Goal: Task Accomplishment & Management: Manage account settings

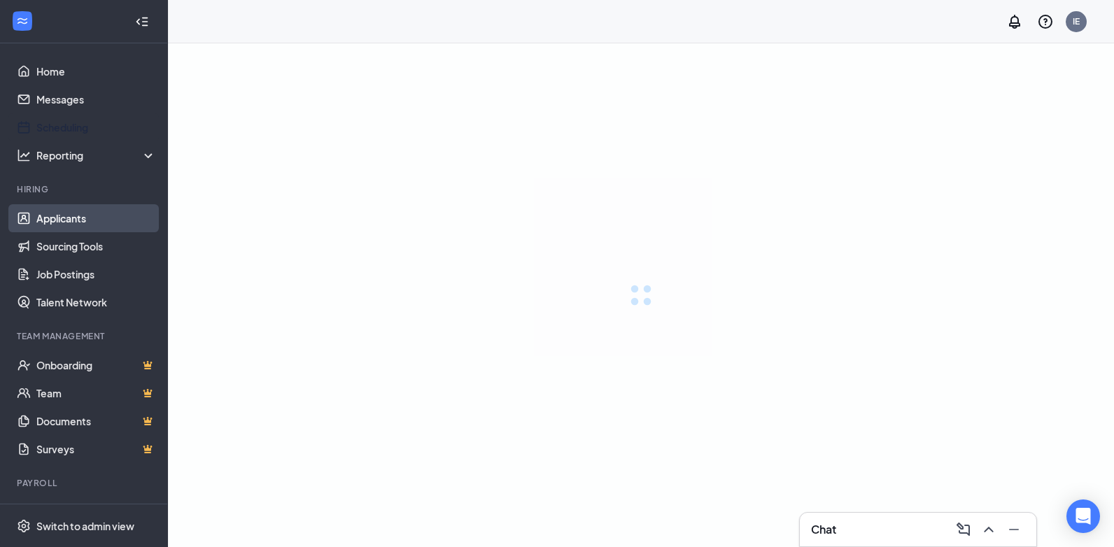
click at [80, 221] on link "Applicants" at bounding box center [96, 218] width 120 height 28
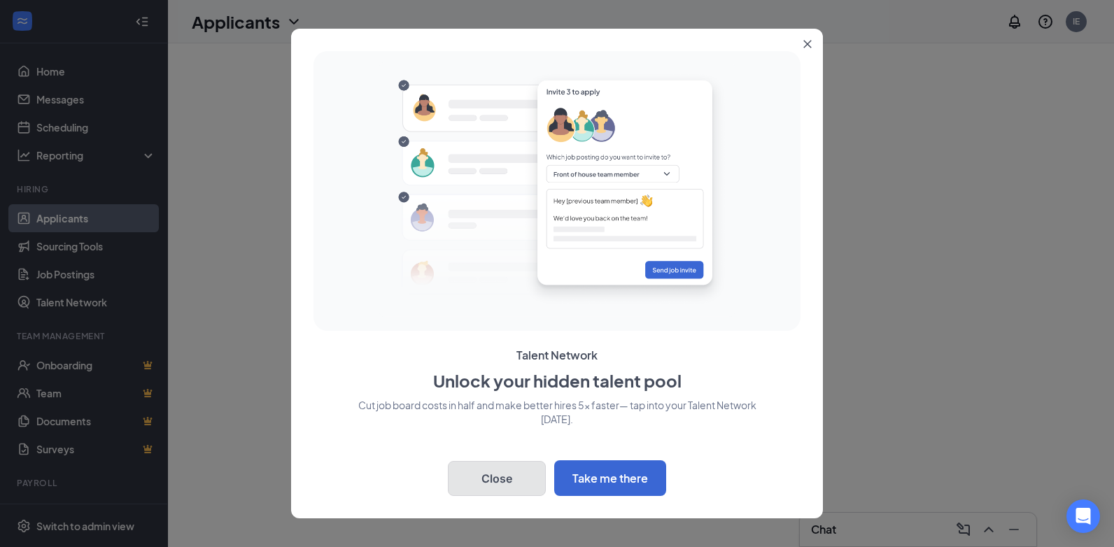
click at [520, 469] on button "Close" at bounding box center [497, 478] width 98 height 35
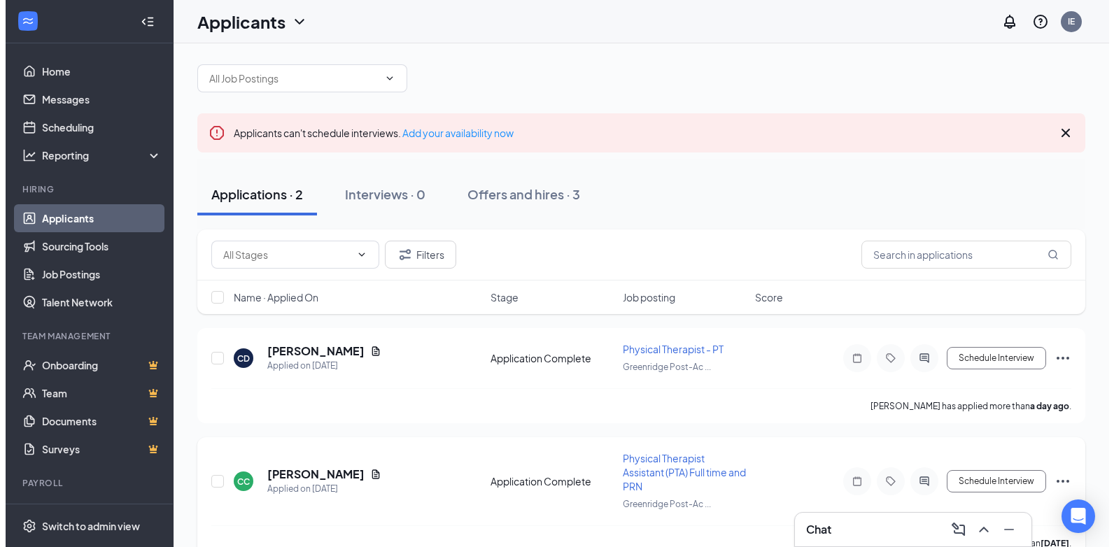
scroll to position [40, 0]
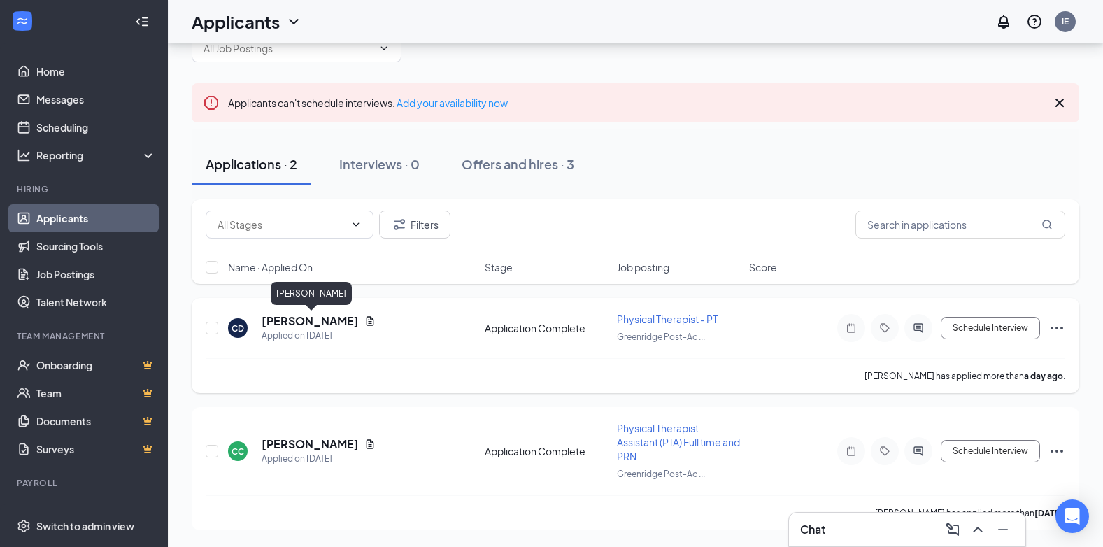
click at [350, 320] on h5 "[PERSON_NAME]" at bounding box center [310, 320] width 97 height 15
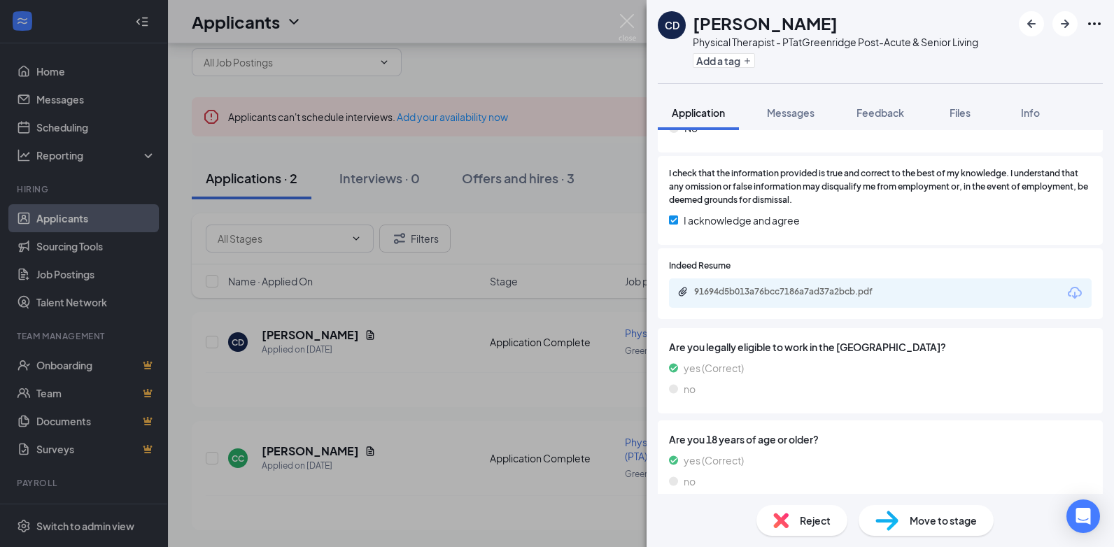
scroll to position [769, 0]
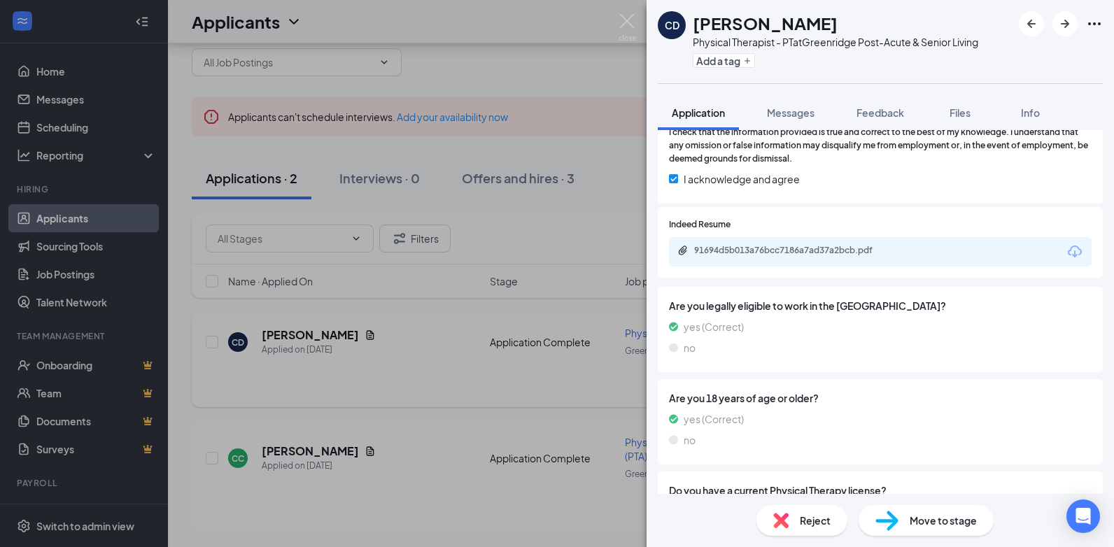
drag, startPoint x: 401, startPoint y: 206, endPoint x: 568, endPoint y: 351, distance: 221.1
click at [402, 207] on div "CD [PERSON_NAME] Physical Therapist - PT at [GEOGRAPHIC_DATA] Post-Acute & Seni…" at bounding box center [557, 273] width 1114 height 547
click at [568, 351] on div "CD [PERSON_NAME] Applied on [DATE] Application Complete Physical Therapist - PT…" at bounding box center [641, 349] width 870 height 46
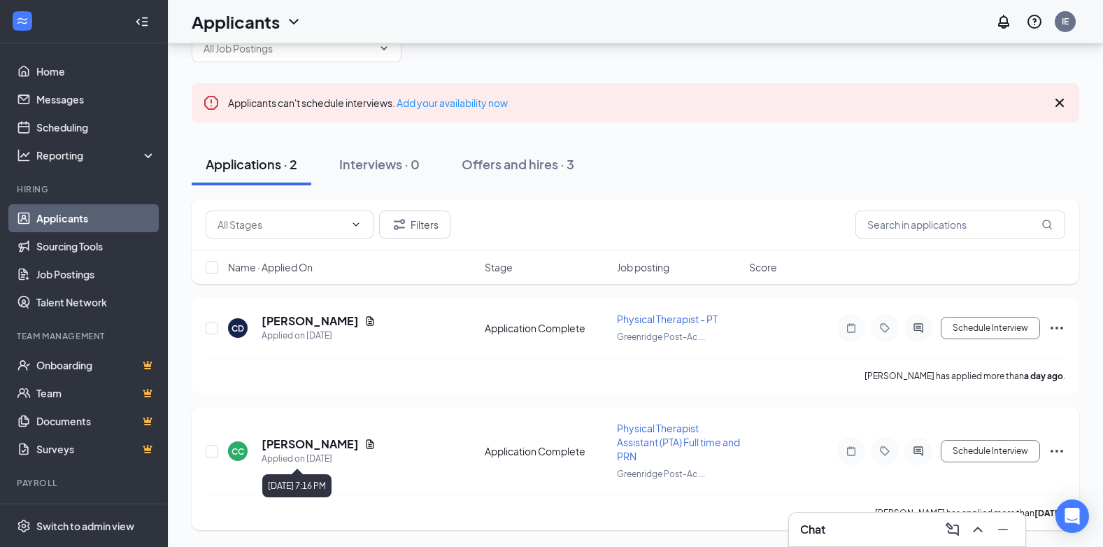
click at [327, 447] on h5 "[PERSON_NAME]" at bounding box center [310, 443] width 97 height 15
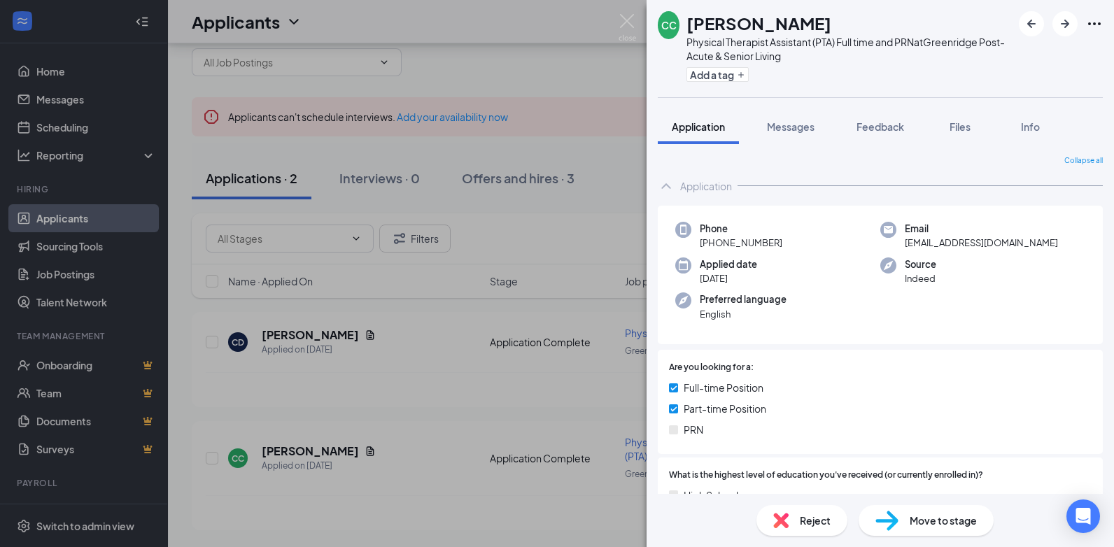
click at [520, 331] on div "CC [PERSON_NAME] Physical Therapist Assistant (PTA) Full time and PRN at Greenr…" at bounding box center [557, 273] width 1114 height 547
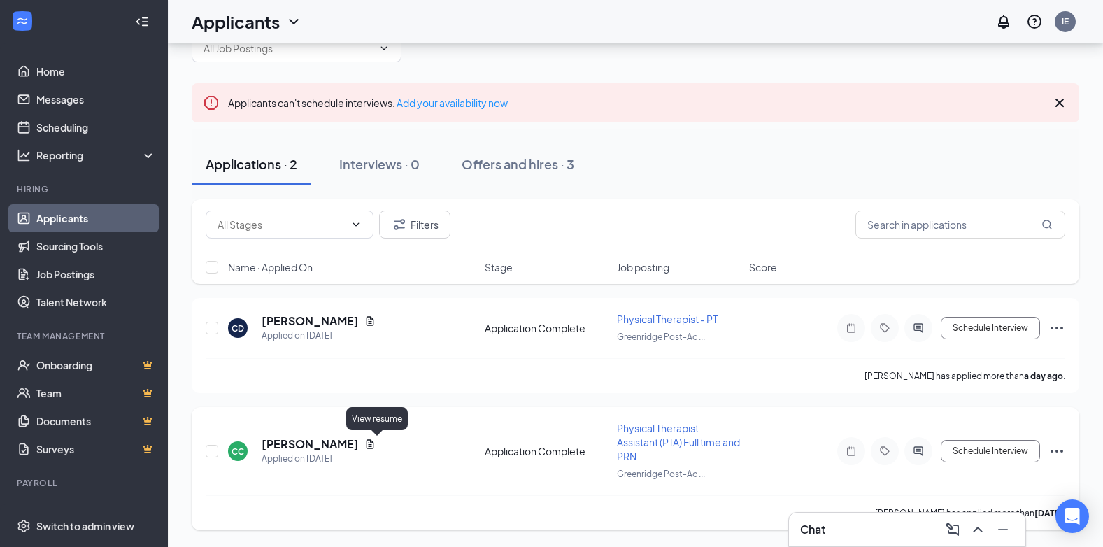
click at [376, 443] on icon "Document" at bounding box center [369, 444] width 11 height 11
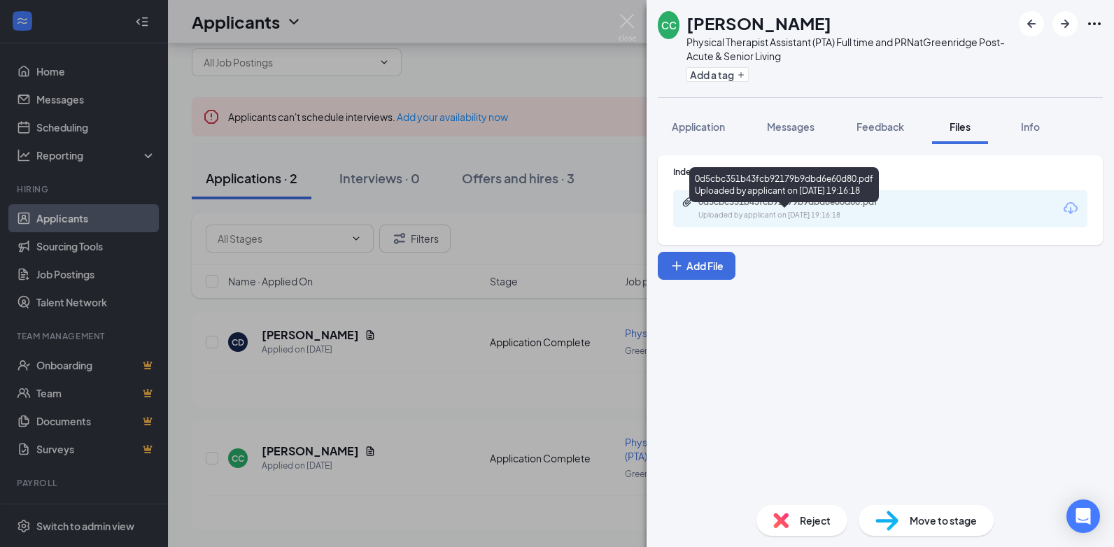
click at [741, 213] on div "Uploaded by applicant on [DATE] 19:16:18" at bounding box center [803, 215] width 210 height 11
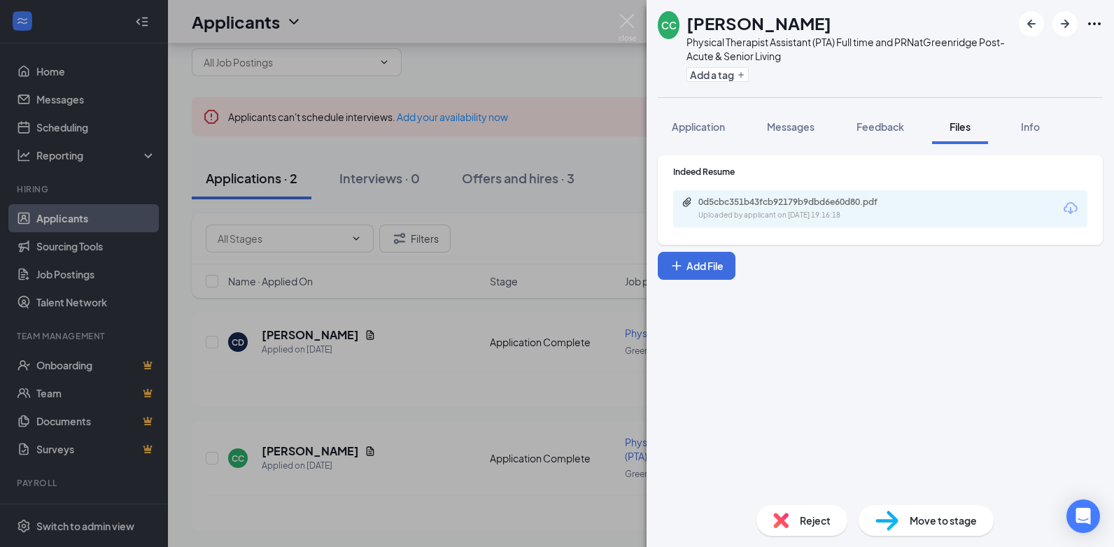
click at [556, 310] on div "CC [PERSON_NAME] Physical Therapist Assistant (PTA) Full time and PRN at Greenr…" at bounding box center [557, 273] width 1114 height 547
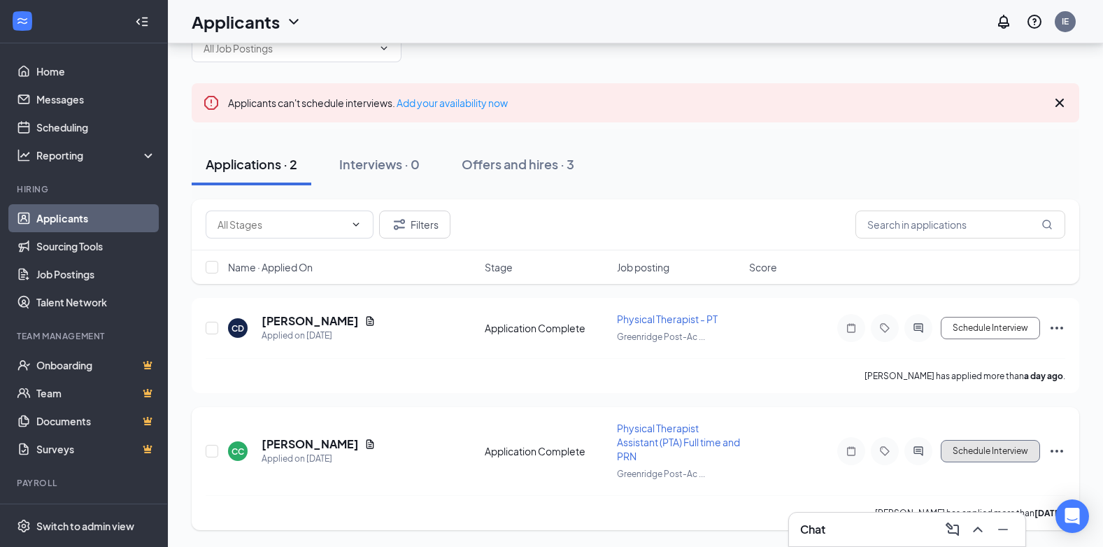
click at [941, 443] on button "Schedule Interview" at bounding box center [990, 451] width 99 height 22
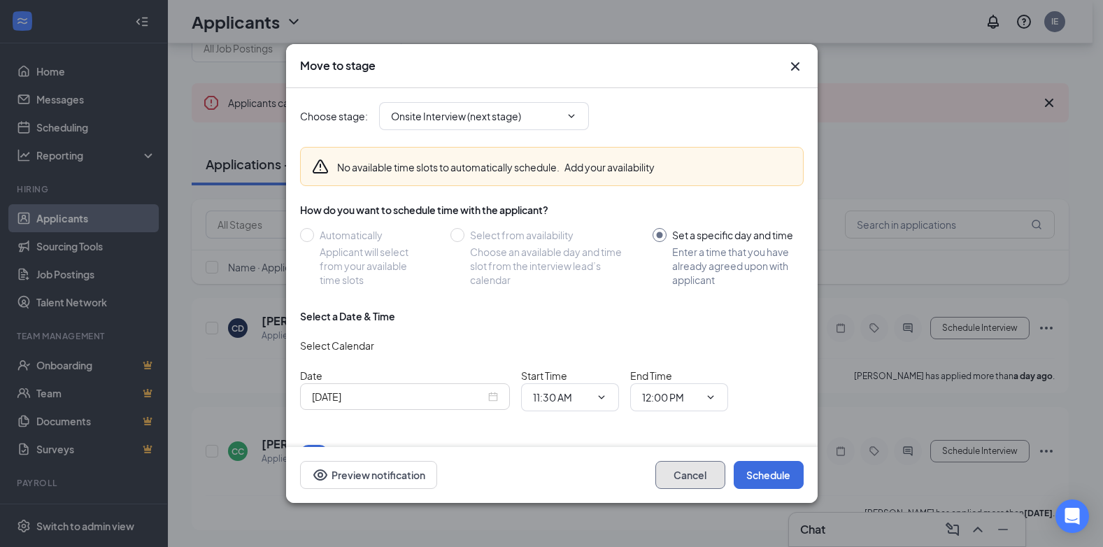
click at [697, 473] on button "Cancel" at bounding box center [690, 475] width 70 height 28
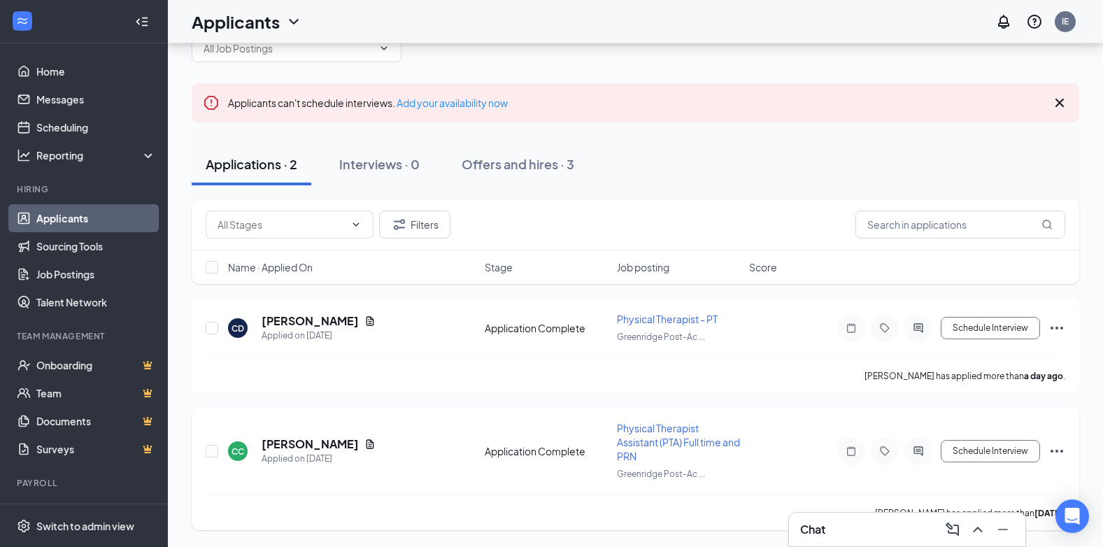
click at [1054, 447] on icon "Ellipses" at bounding box center [1056, 451] width 17 height 17
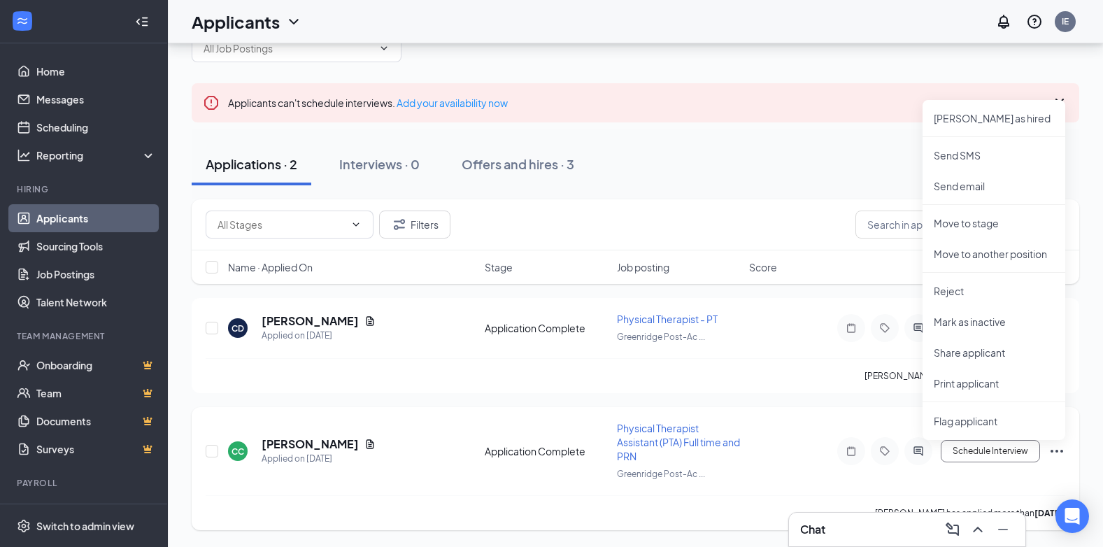
click at [739, 450] on div "Physical Therapist Assistant (PTA) Full time and PRN" at bounding box center [679, 442] width 124 height 42
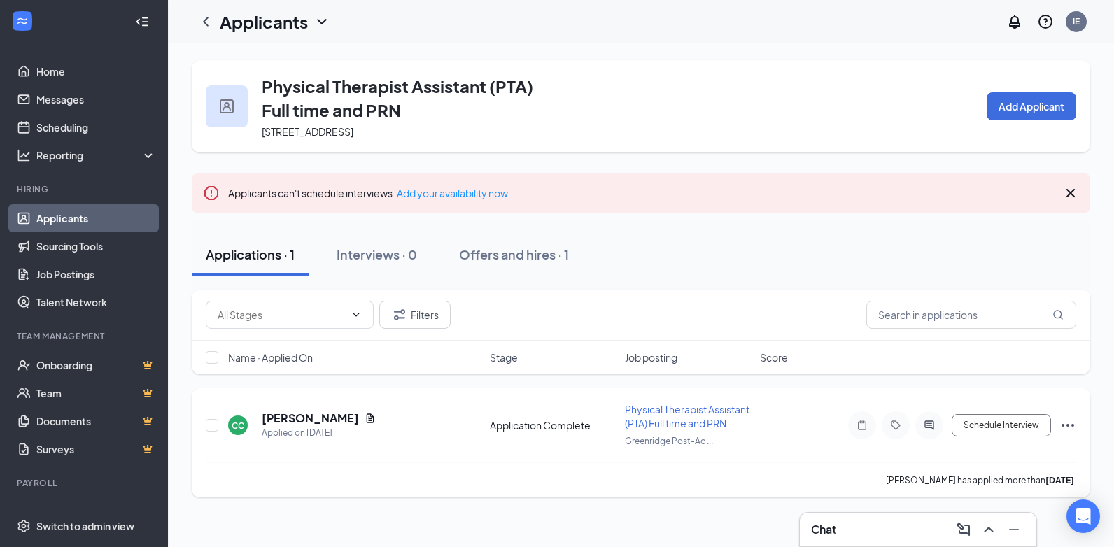
click at [305, 426] on h5 "[PERSON_NAME]" at bounding box center [310, 418] width 97 height 15
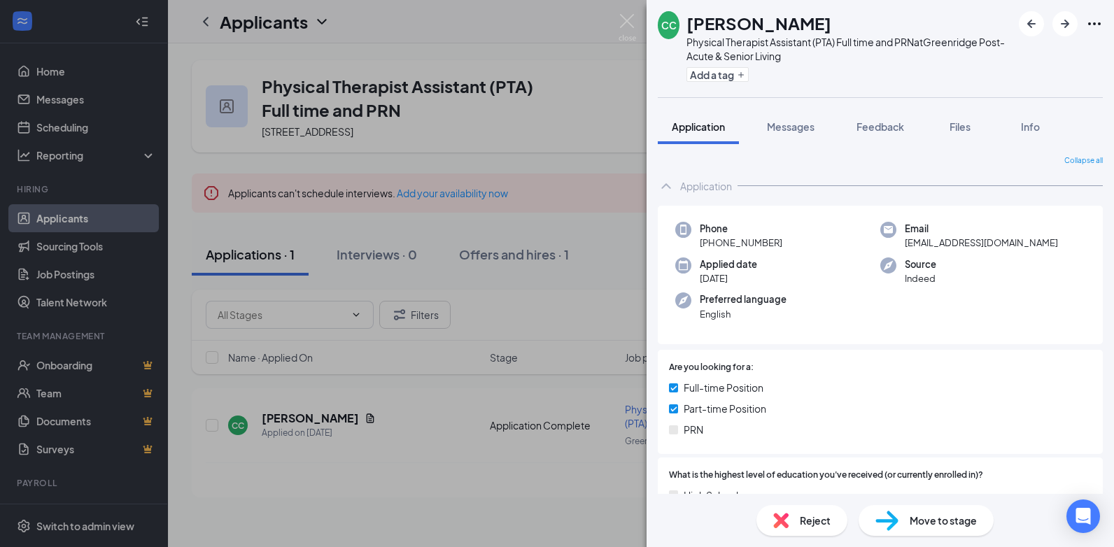
click at [822, 518] on span "Reject" at bounding box center [814, 520] width 31 height 15
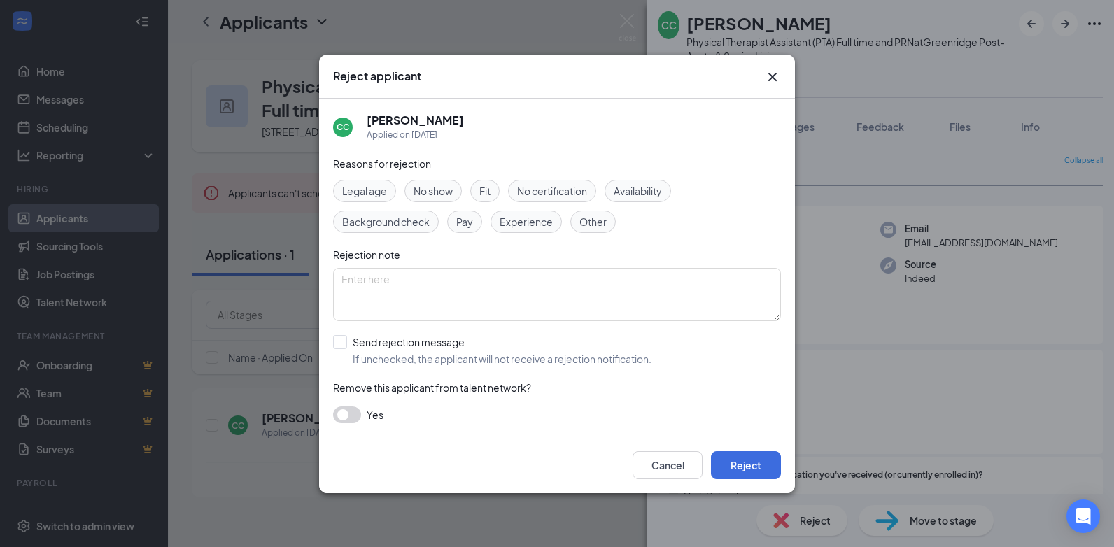
click at [569, 193] on span "No certification" at bounding box center [552, 190] width 70 height 15
click at [573, 202] on div "Legal age No show Fit No certification Availability Background check Pay Experi…" at bounding box center [557, 206] width 448 height 53
click at [594, 219] on span "Other" at bounding box center [592, 221] width 27 height 15
click at [558, 286] on textarea at bounding box center [557, 294] width 448 height 53
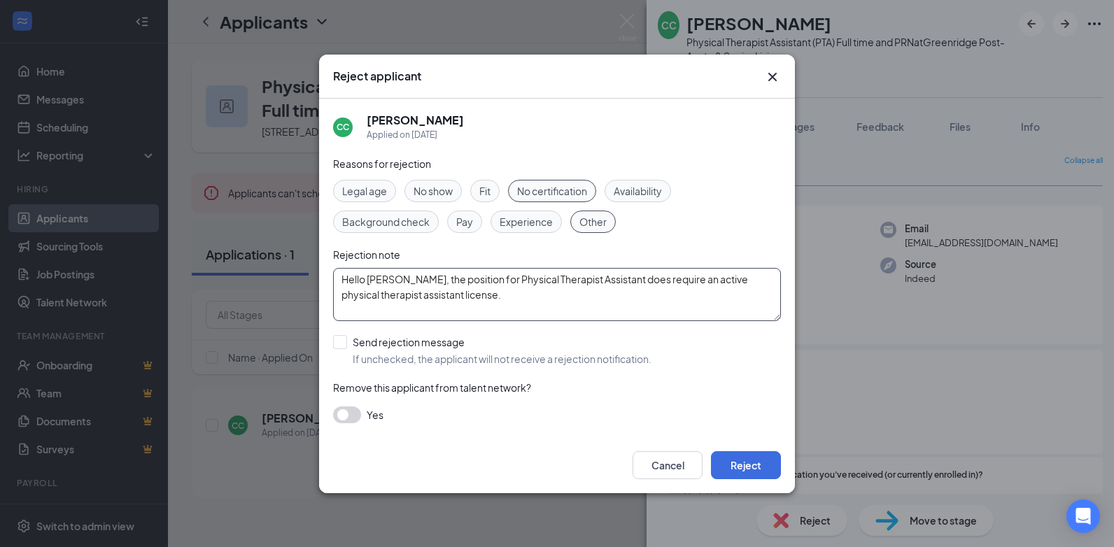
click at [543, 290] on textarea "Hello [PERSON_NAME], the position for Physical Therapist Assistant does require…" at bounding box center [557, 294] width 448 height 53
type textarea "Hello [PERSON_NAME], the position for Physical Therapist Assistant does require…"
click at [744, 463] on button "Reject" at bounding box center [746, 465] width 70 height 28
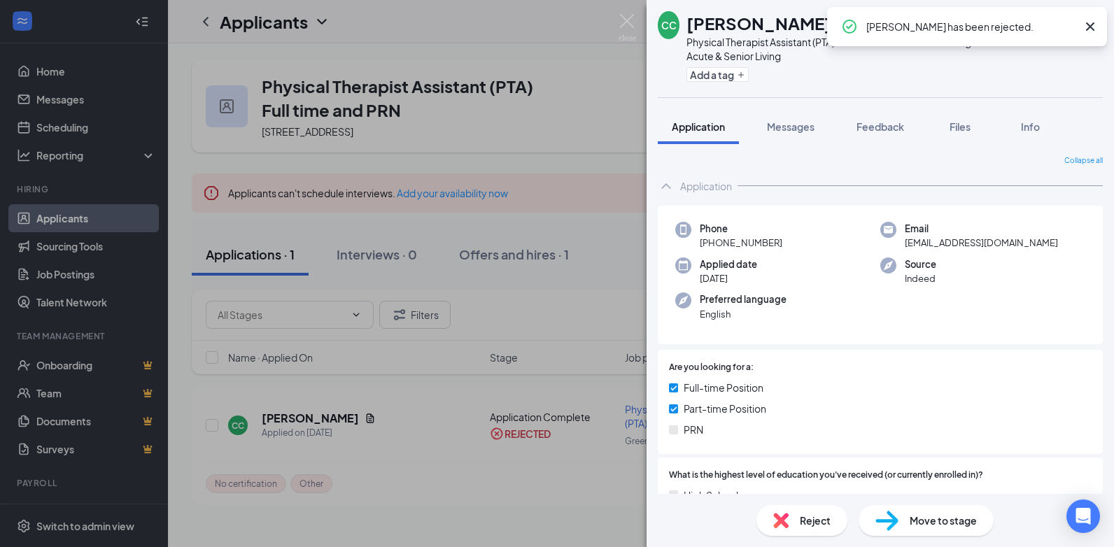
click at [559, 330] on div "CC [PERSON_NAME] Physical Therapist Assistant (PTA) Full time and PRN at Greenr…" at bounding box center [557, 273] width 1114 height 547
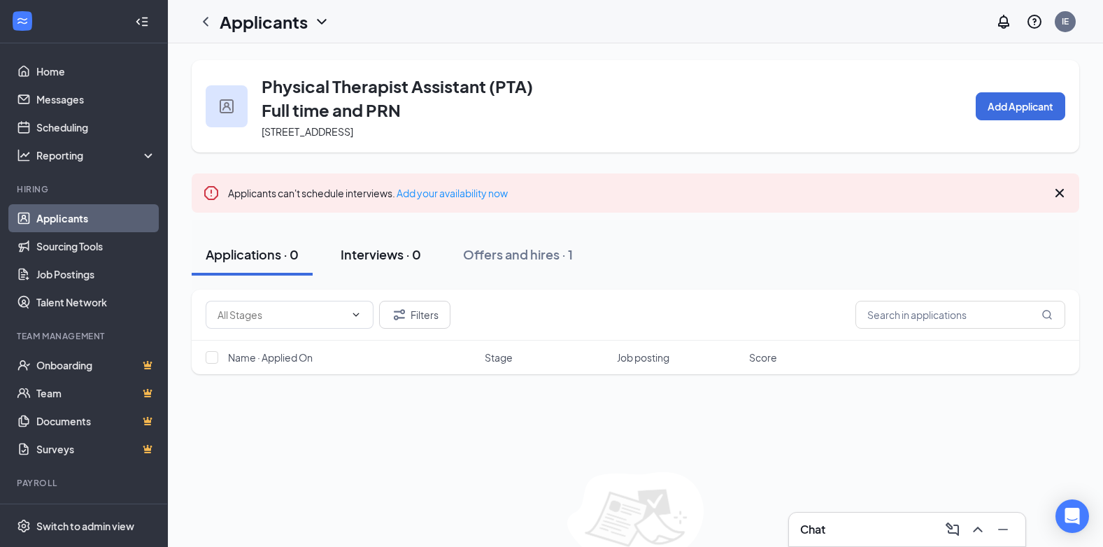
click at [386, 262] on div "Interviews · 0" at bounding box center [381, 254] width 80 height 17
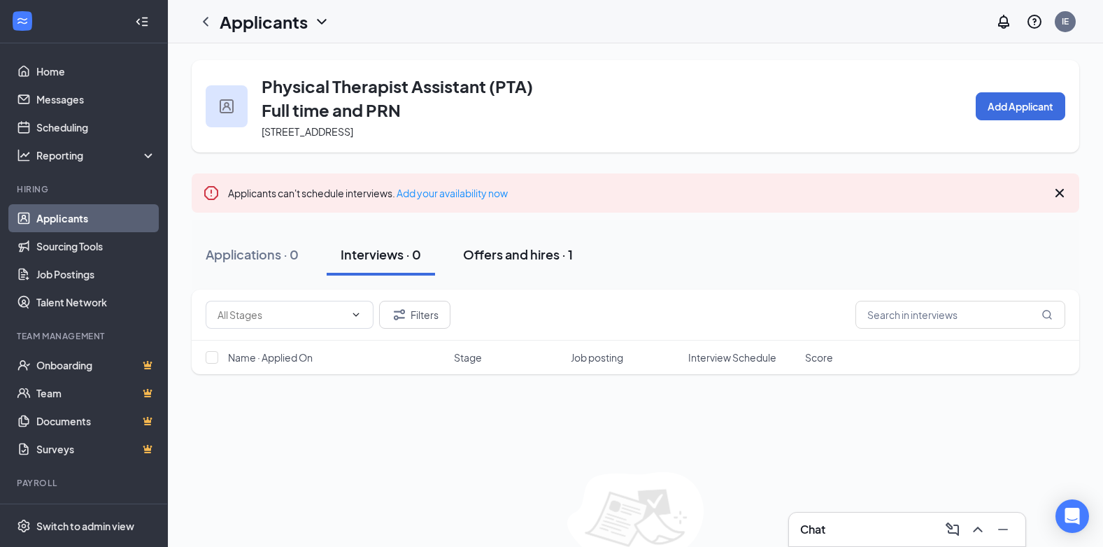
click at [506, 257] on div "Offers and hires · 1" at bounding box center [518, 254] width 110 height 17
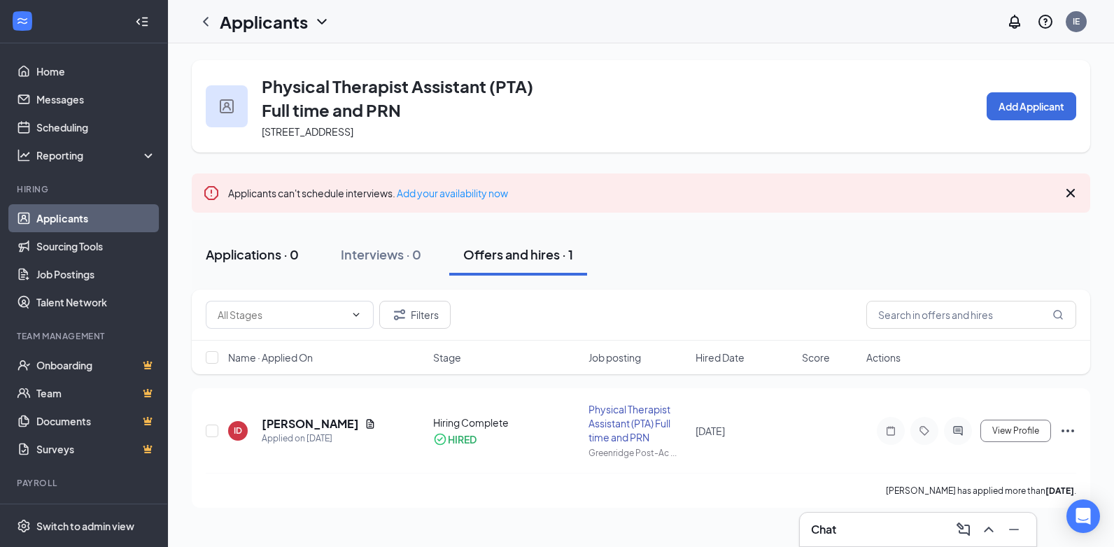
click at [278, 259] on div "Applications · 0" at bounding box center [252, 254] width 93 height 17
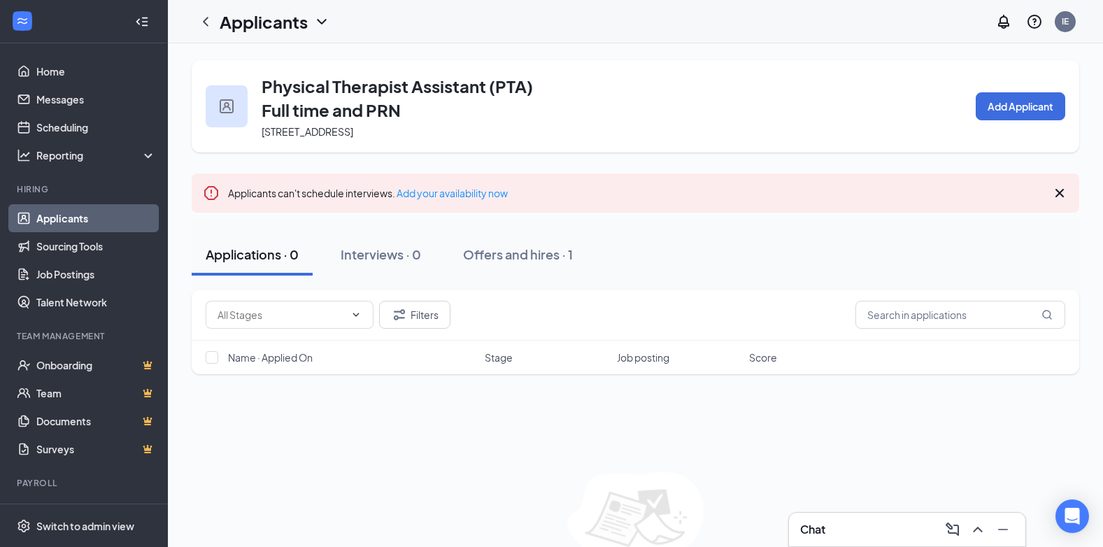
click at [71, 217] on link "Applicants" at bounding box center [96, 218] width 120 height 28
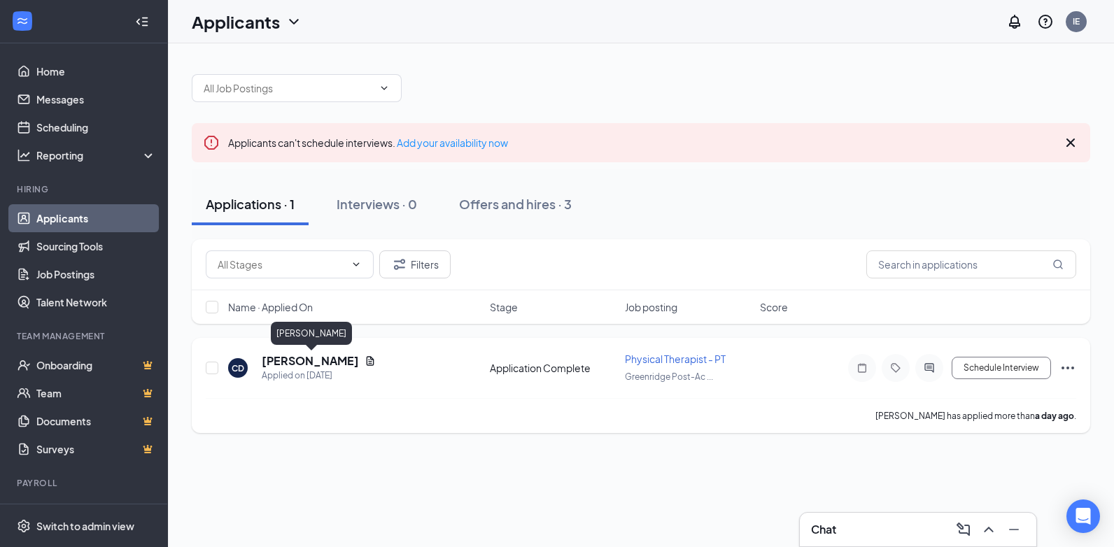
click at [339, 361] on h5 "[PERSON_NAME]" at bounding box center [310, 360] width 97 height 15
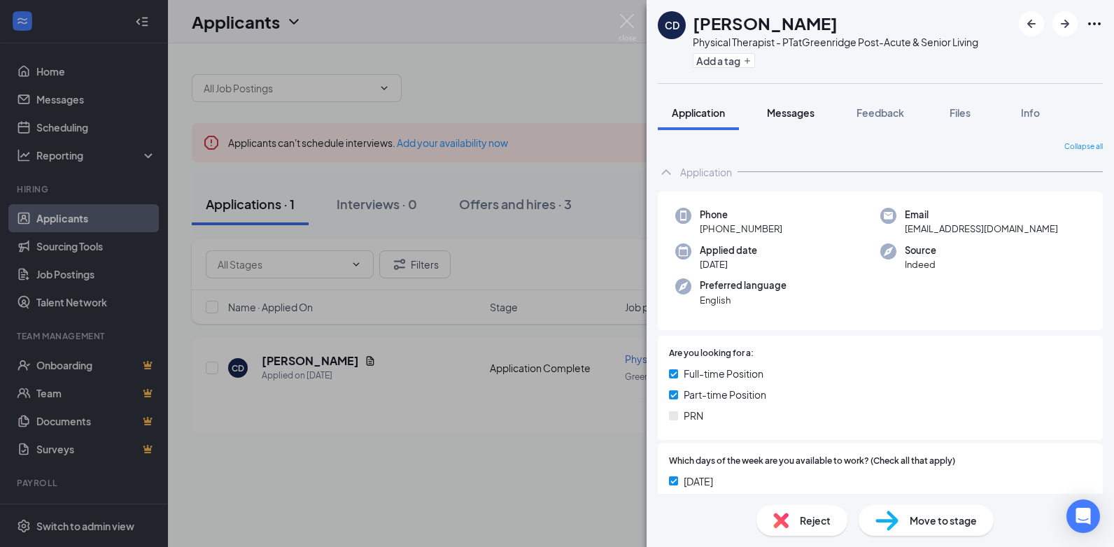
click at [780, 119] on div "Messages" at bounding box center [791, 113] width 48 height 14
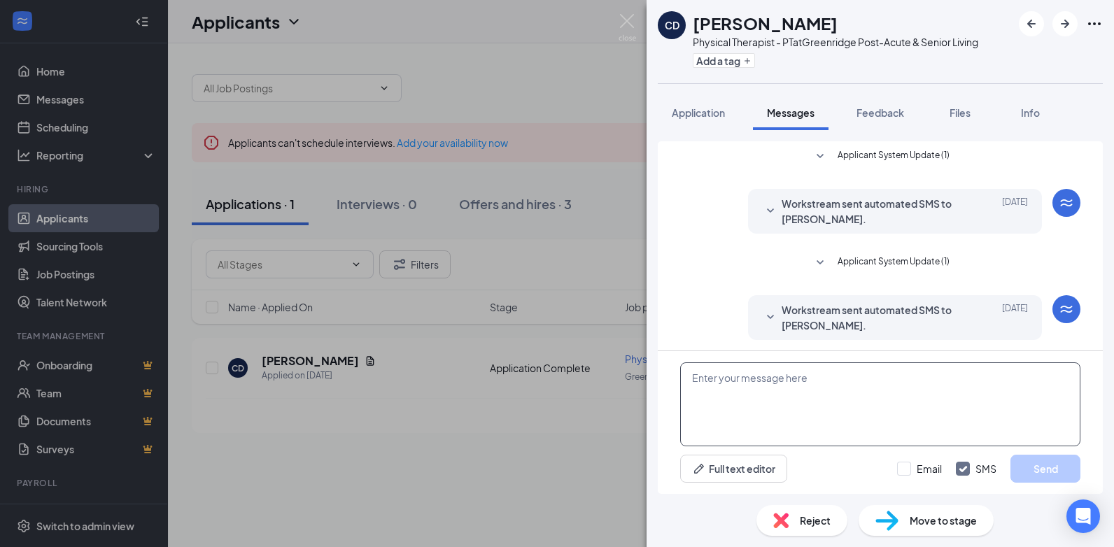
click at [832, 391] on textarea at bounding box center [880, 404] width 400 height 84
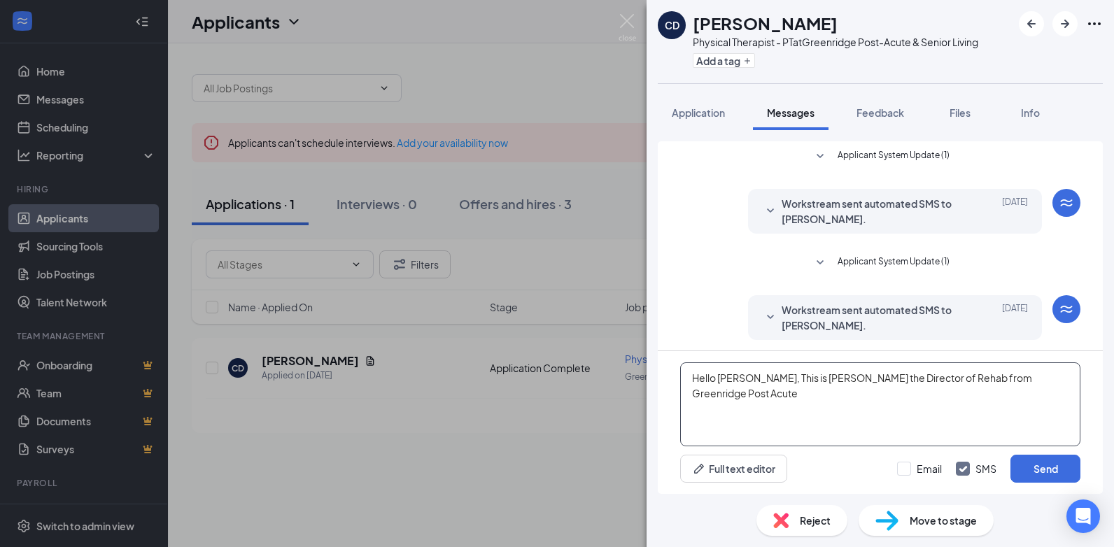
click at [1055, 382] on textarea "Hello [PERSON_NAME], This is [PERSON_NAME] the Director of Rehab from Greenridg…" at bounding box center [880, 404] width 400 height 84
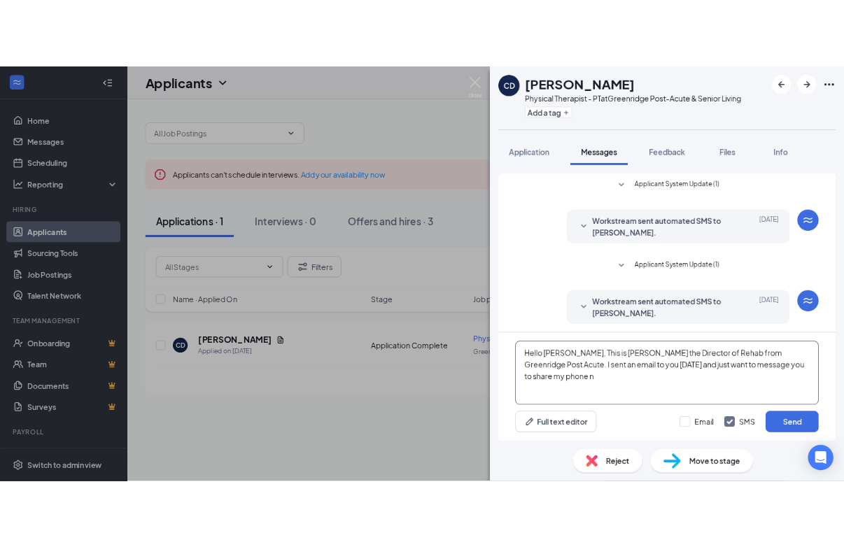
scroll to position [3, 0]
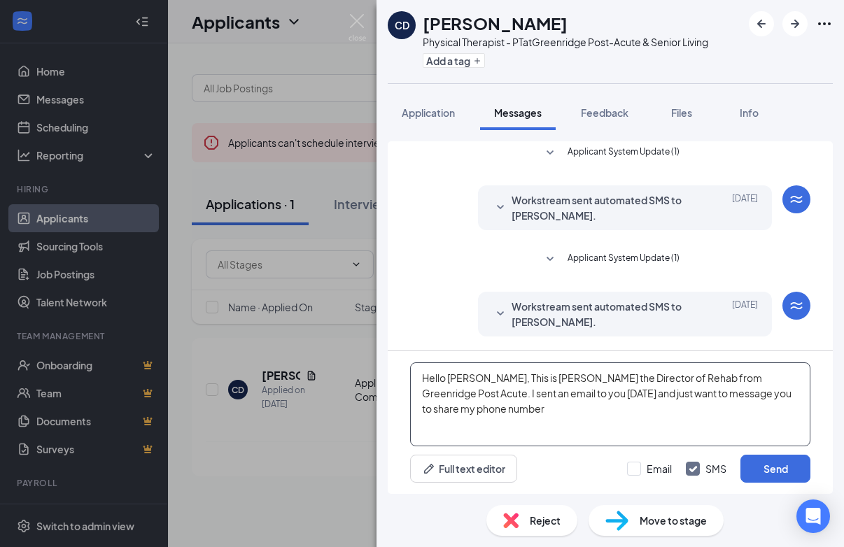
drag, startPoint x: 583, startPoint y: 420, endPoint x: 281, endPoint y: 286, distance: 330.0
click at [283, 288] on div "CD [PERSON_NAME] Physical Therapist - PT at Greenridge Post-Acute & Senior Livi…" at bounding box center [422, 273] width 844 height 547
paste textarea "Dear [PERSON_NAME], I hope this message finds you well. I wanted to let you kno…"
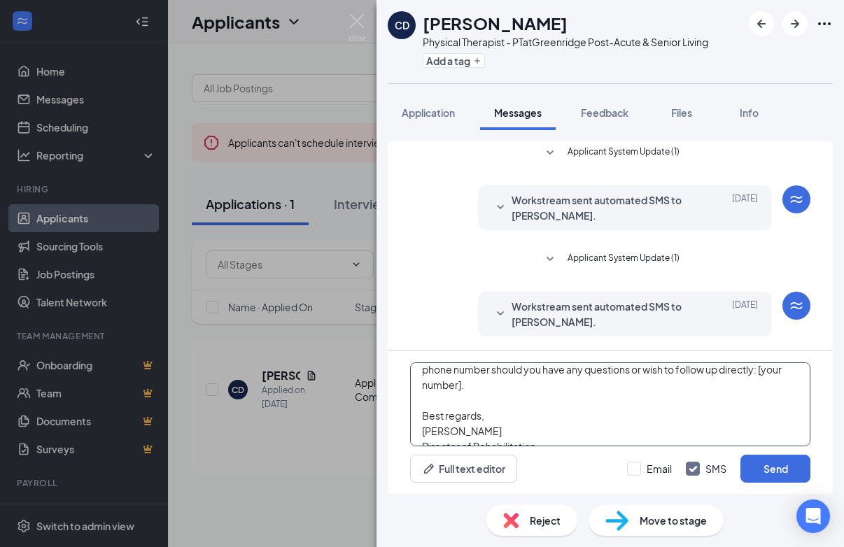
scroll to position [0, 0]
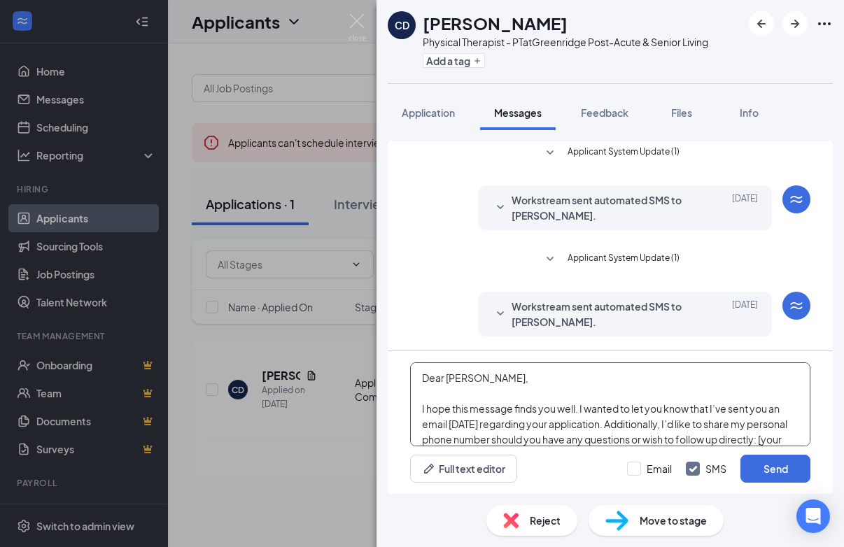
drag, startPoint x: 445, startPoint y: 380, endPoint x: 408, endPoint y: 378, distance: 37.1
click at [412, 381] on textarea "Dear [PERSON_NAME], I hope this message finds you well. I wanted to let you kno…" at bounding box center [610, 404] width 400 height 84
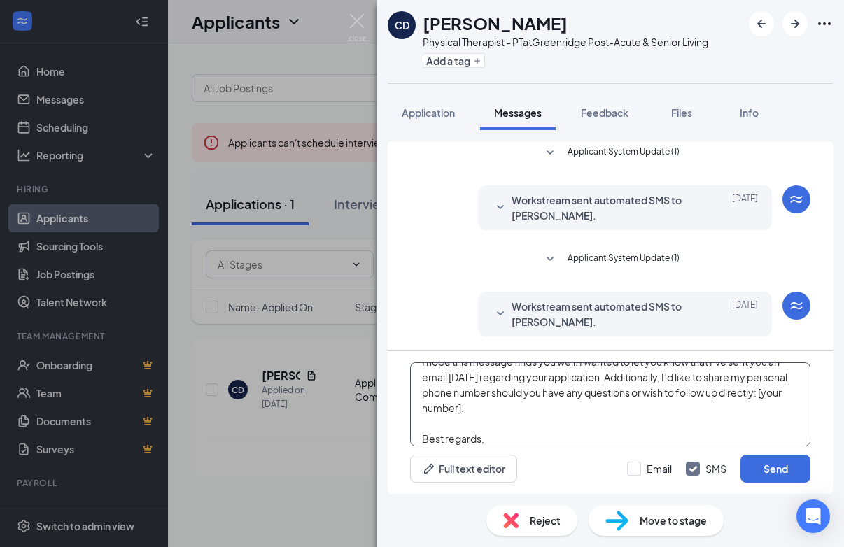
scroll to position [70, 0]
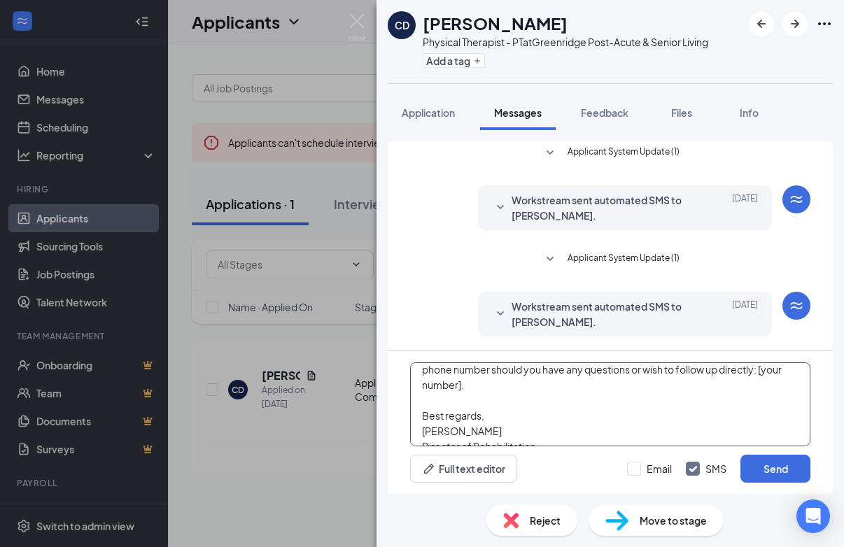
drag, startPoint x: 528, startPoint y: 391, endPoint x: 463, endPoint y: 387, distance: 65.1
click at [463, 387] on textarea "Hello [PERSON_NAME], I hope this message finds you well. I wanted to let you kn…" at bounding box center [610, 404] width 400 height 84
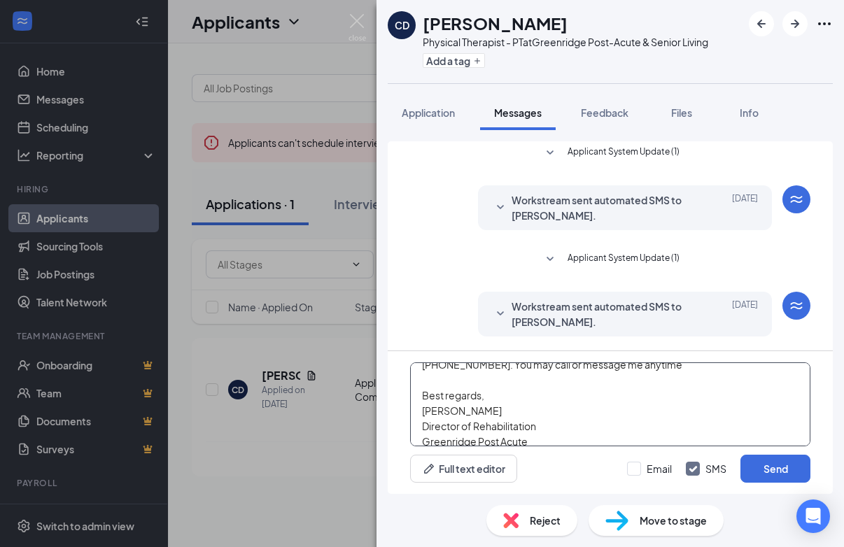
scroll to position [101, 0]
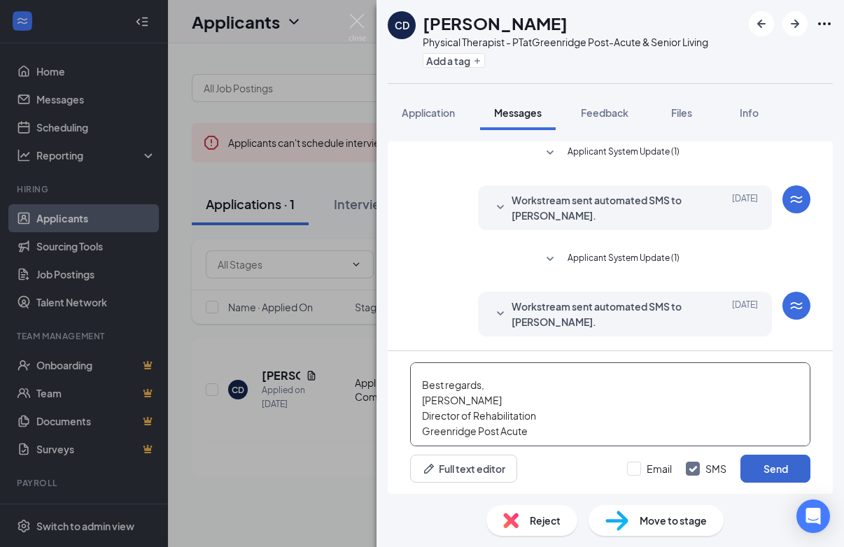
type textarea "Hello [PERSON_NAME], I hope this message finds you well. I wanted to let you kn…"
click at [773, 459] on button "Send" at bounding box center [775, 469] width 70 height 28
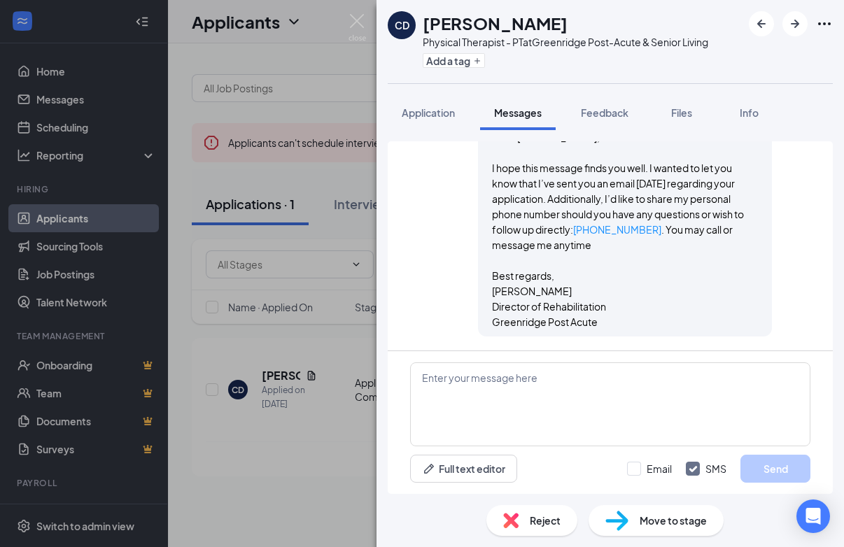
scroll to position [208, 0]
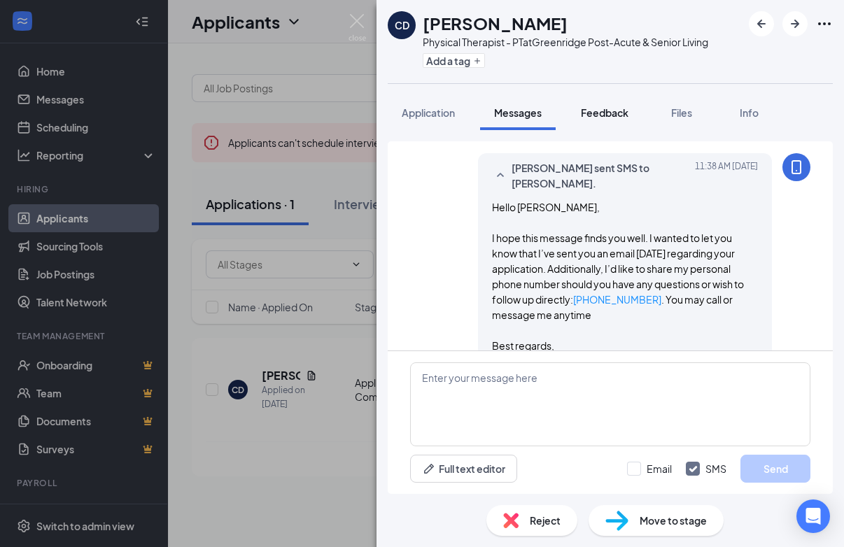
click at [620, 108] on span "Feedback" at bounding box center [605, 112] width 48 height 13
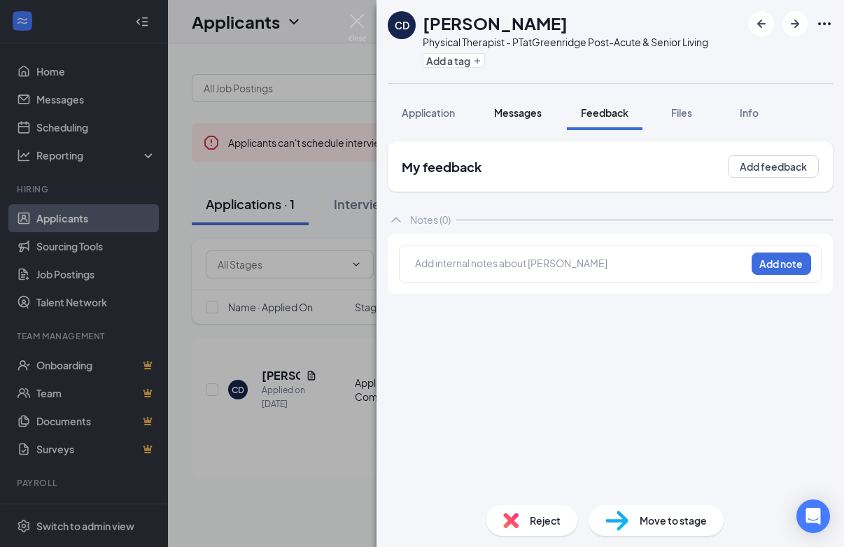
click at [522, 109] on span "Messages" at bounding box center [518, 112] width 48 height 13
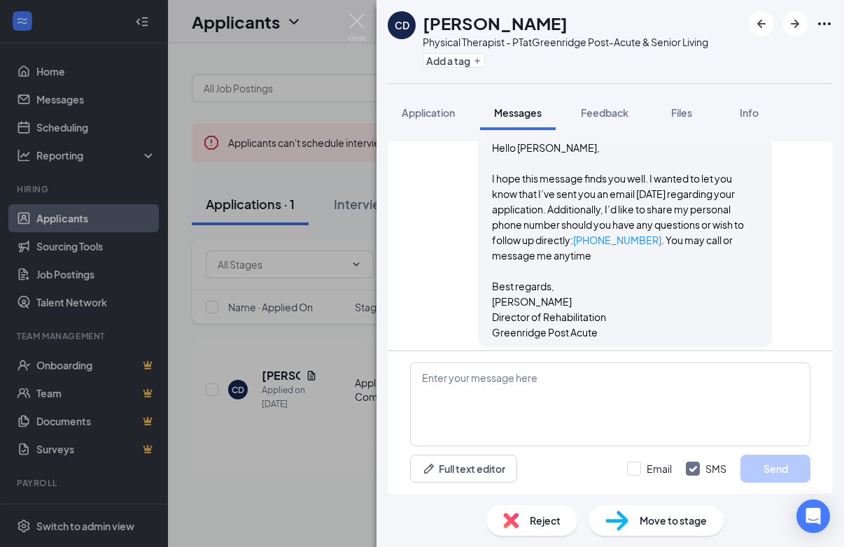
scroll to position [278, 0]
